Goal: Information Seeking & Learning: Understand process/instructions

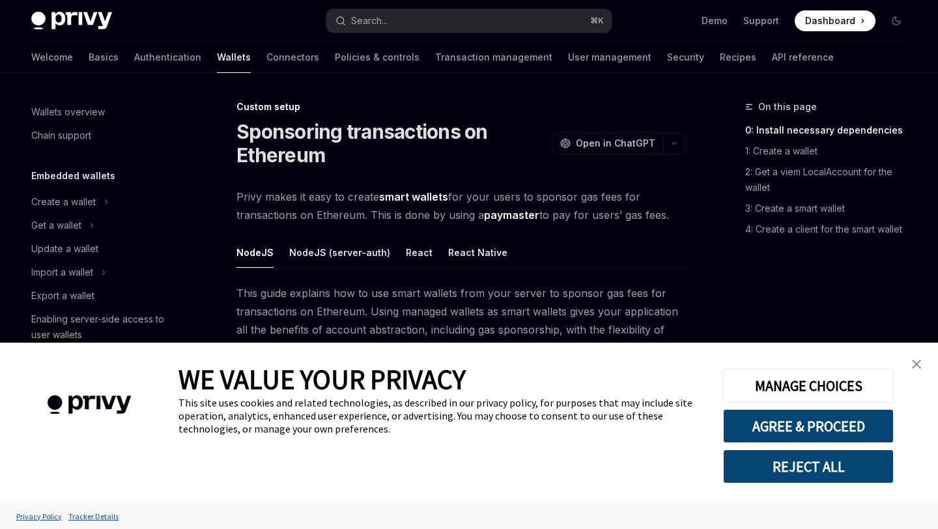
scroll to position [668, 0]
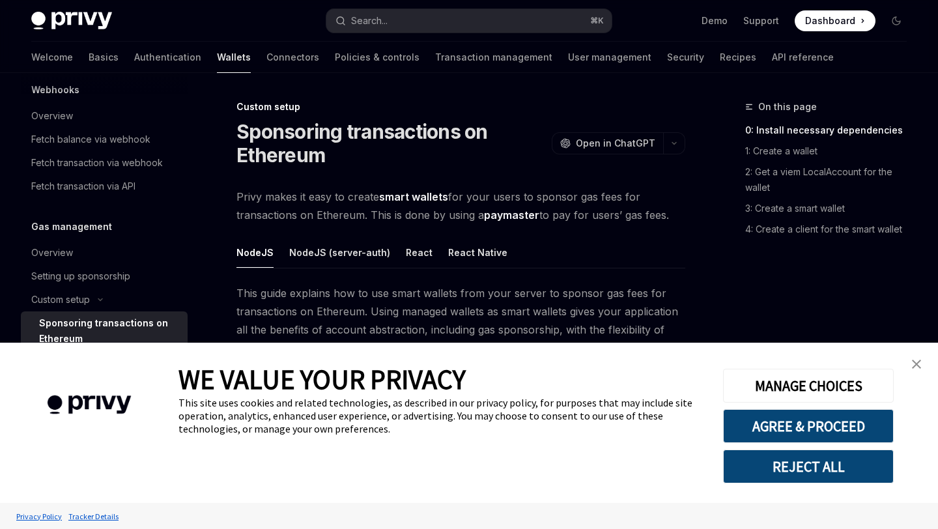
click at [927, 353] on link "close banner" at bounding box center [916, 364] width 26 height 26
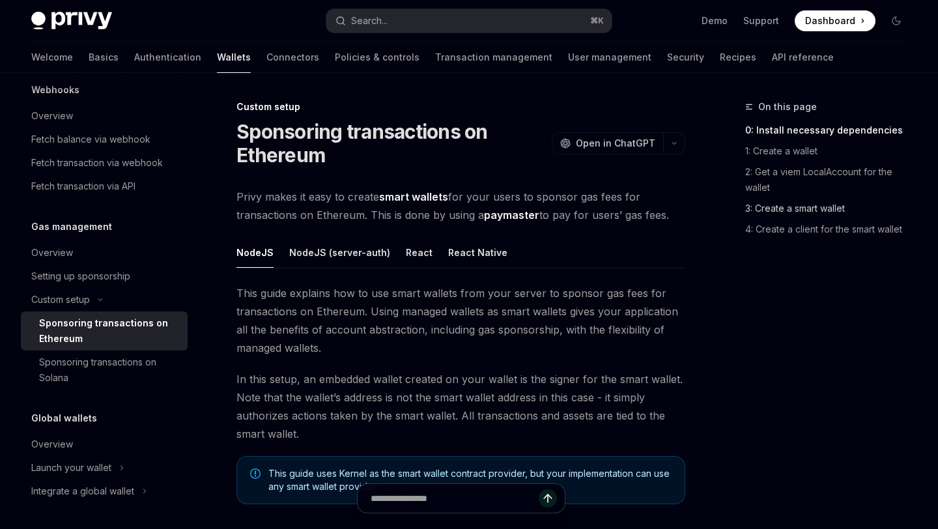
click at [817, 201] on link "3: Create a smart wallet" at bounding box center [831, 208] width 172 height 21
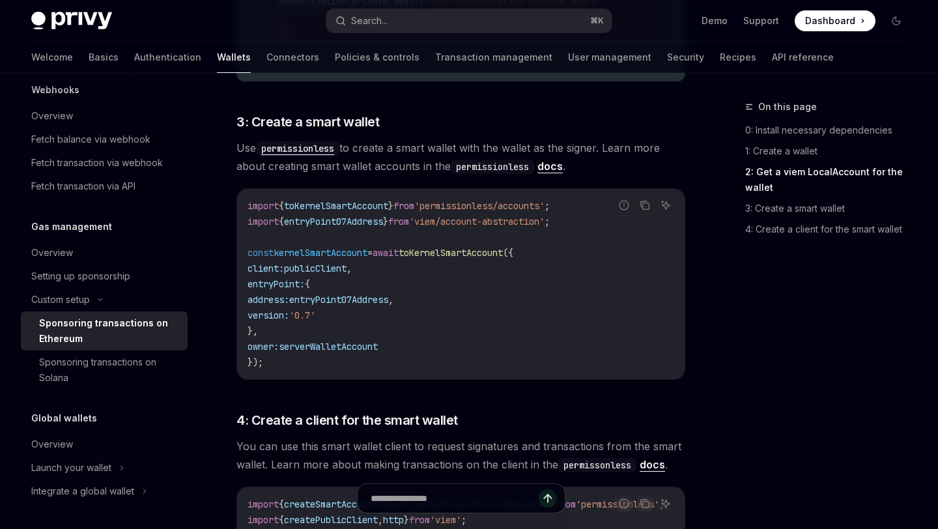
scroll to position [1367, 0]
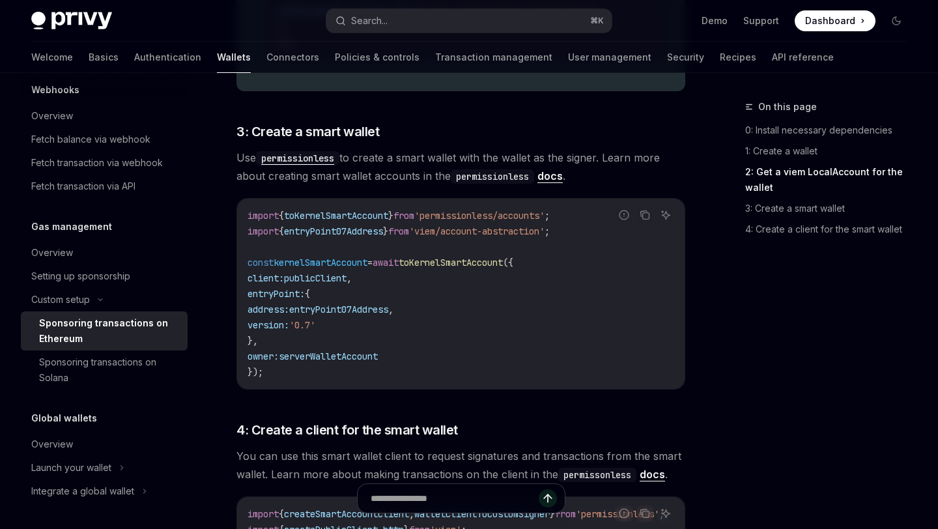
click at [449, 263] on span "toKernelSmartAccount" at bounding box center [451, 263] width 104 height 12
click at [445, 290] on code "import { toKernelSmartAccount } from 'permissionless/accounts' ; import { entry…" at bounding box center [460, 294] width 427 height 172
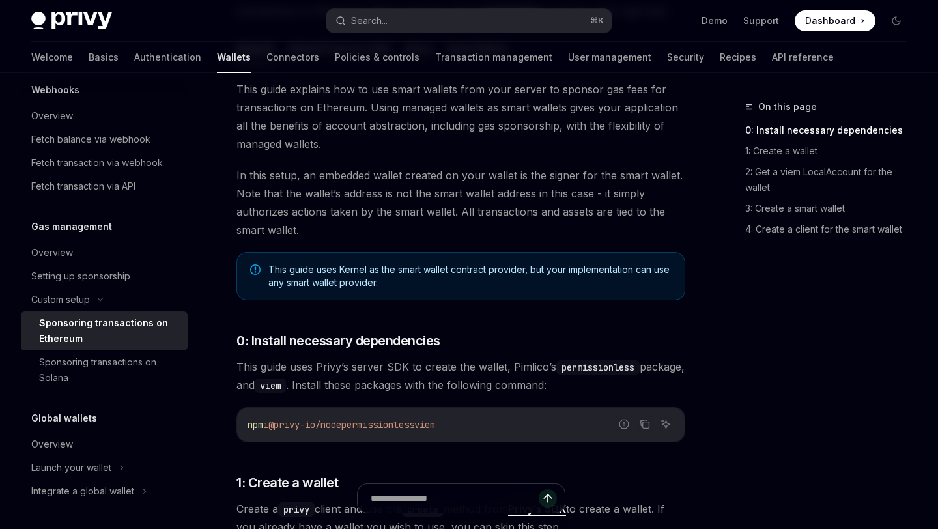
scroll to position [0, 0]
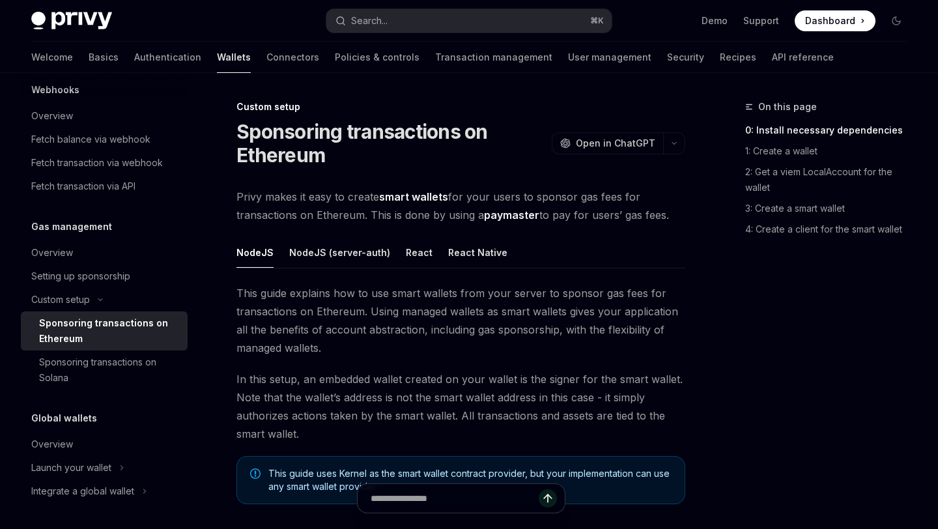
click at [318, 198] on span "Privy makes it easy to create smart wallets for your users to sponsor gas fees …" at bounding box center [460, 206] width 449 height 36
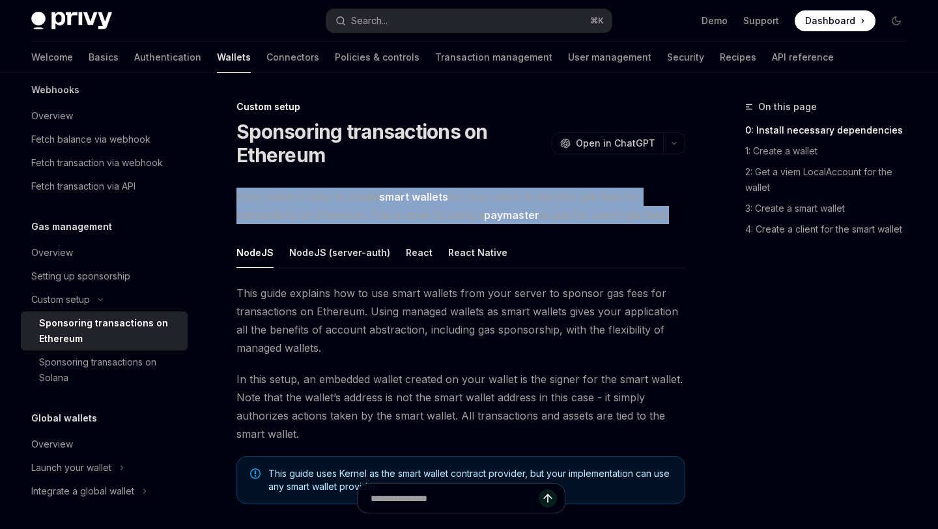
click at [318, 198] on span "Privy makes it easy to create smart wallets for your users to sponsor gas fees …" at bounding box center [460, 206] width 449 height 36
click at [318, 215] on span "Privy makes it easy to create smart wallets for your users to sponsor gas fees …" at bounding box center [460, 206] width 449 height 36
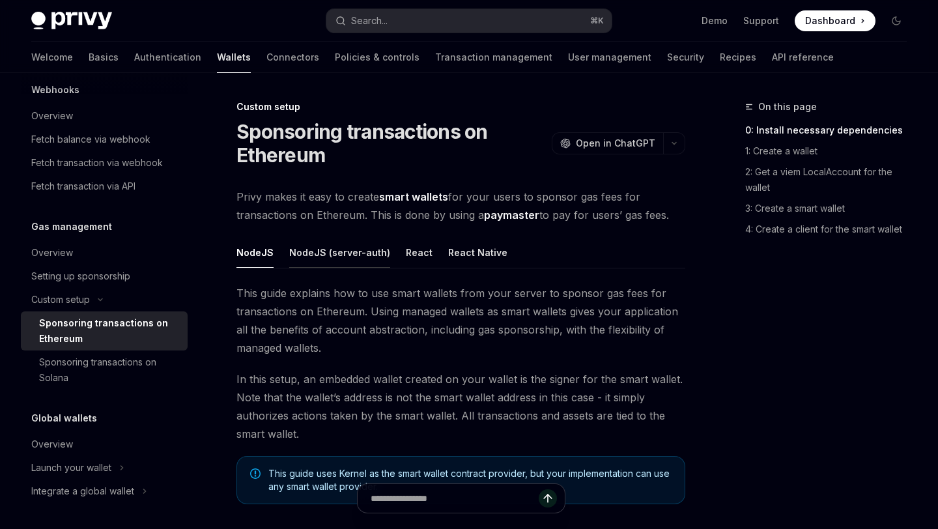
click at [312, 255] on button "NodeJS (server-auth)" at bounding box center [339, 252] width 101 height 31
type textarea "*"
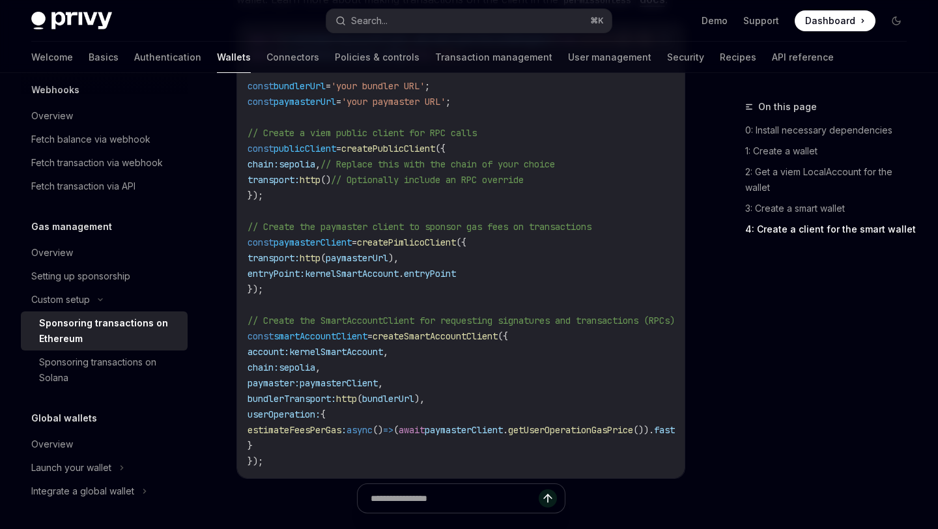
scroll to position [1648, 0]
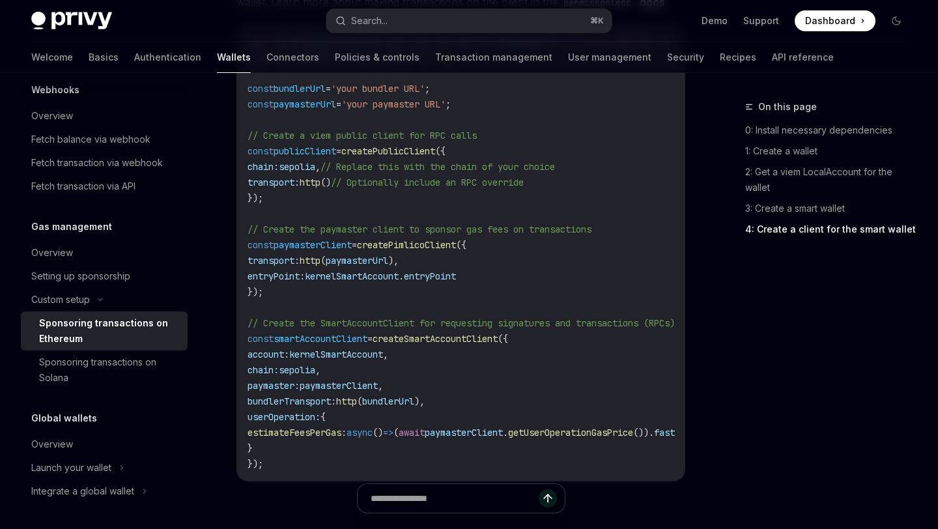
click at [358, 234] on span "// Create the paymaster client to sponsor gas fees on transactions" at bounding box center [419, 229] width 344 height 12
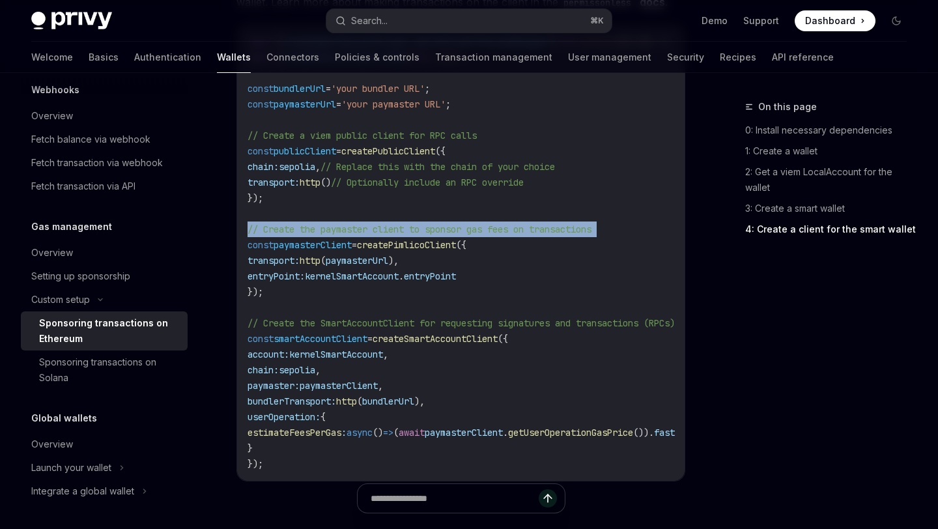
click at [358, 234] on span "// Create the paymaster client to sponsor gas fees on transactions" at bounding box center [419, 229] width 344 height 12
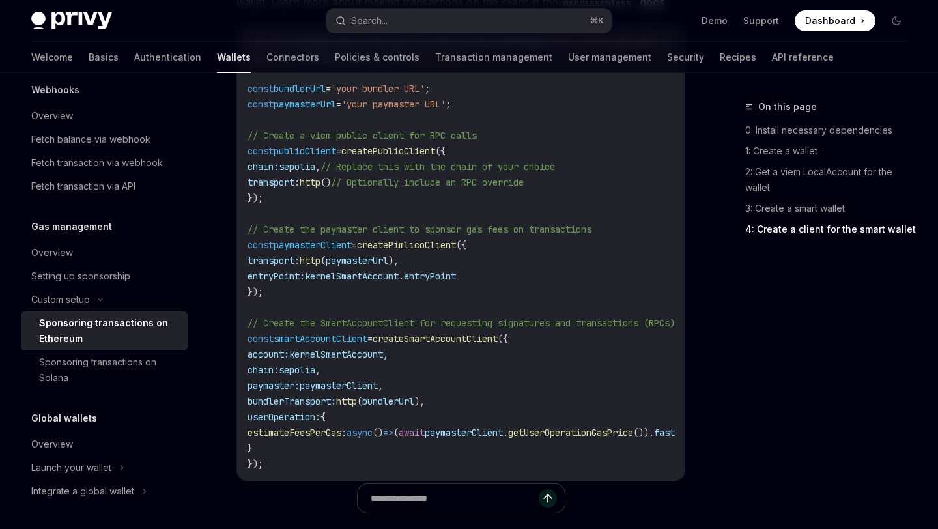
click at [369, 219] on code "import { createSmartAccountClient , walletClientToCustomSigner } from 'permissi…" at bounding box center [476, 253] width 458 height 438
